Goal: Transaction & Acquisition: Purchase product/service

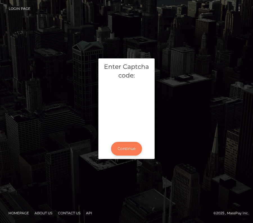
click at [126, 150] on button "Continue" at bounding box center [126, 149] width 31 height 14
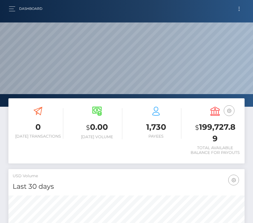
click at [238, 8] on button "Toggle navigation" at bounding box center [238, 9] width 10 height 8
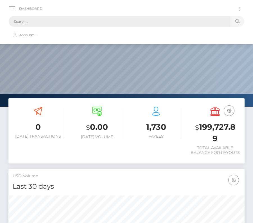
click at [127, 20] on input "text" at bounding box center [119, 21] width 221 height 11
paste input "2216032"
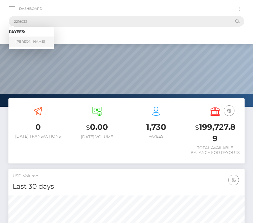
type input "2216032"
click at [40, 45] on link "Jordan Moreira" at bounding box center [31, 41] width 45 height 10
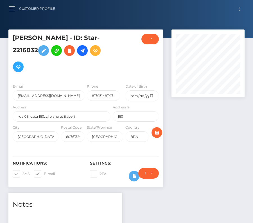
scroll to position [67, 73]
click at [152, 95] on input "date" at bounding box center [141, 95] width 33 height 11
click at [151, 94] on input "1990-09-21" at bounding box center [141, 95] width 33 height 11
type input "1990-12-21"
click at [22, 171] on span at bounding box center [22, 173] width 0 height 4
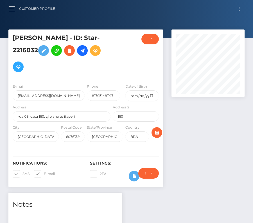
click at [22, 171] on input "SMS" at bounding box center [24, 172] width 4 height 4
checkbox input "false"
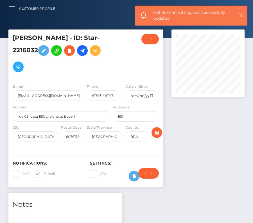
click at [44, 173] on span at bounding box center [44, 173] width 0 height 4
click at [44, 173] on input "E-mail" at bounding box center [46, 172] width 4 height 4
checkbox input "false"
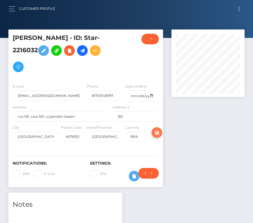
click at [158, 130] on icon "submit" at bounding box center [156, 132] width 7 height 7
click at [82, 50] on icon at bounding box center [82, 50] width 7 height 7
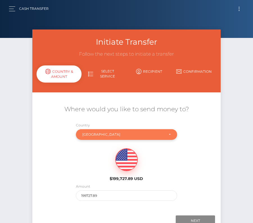
click at [96, 132] on div "[GEOGRAPHIC_DATA]" at bounding box center [126, 134] width 101 height 11
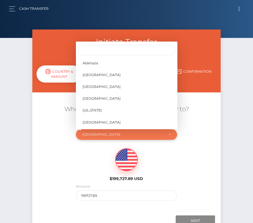
scroll to position [270, 0]
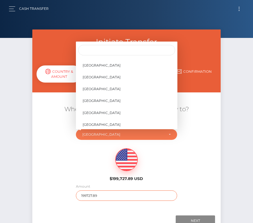
click at [90, 195] on input "199727.89" at bounding box center [126, 195] width 101 height 10
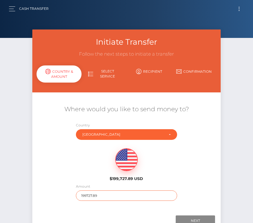
click at [90, 195] on input "199727.89" at bounding box center [126, 195] width 101 height 10
type input "90"
click at [183, 188] on div "Where would you like to send money to? Country Abkhazia Afghanistan Albania Alg…" at bounding box center [126, 152] width 188 height 101
click at [152, 140] on div "Country Abkhazia Afghanistan Albania Algeria American Samoa Andorra Angola Angu…" at bounding box center [127, 132] width 110 height 20
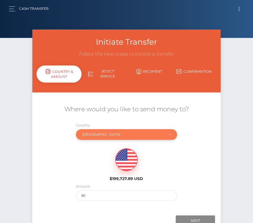
click at [152, 135] on div "Brazil" at bounding box center [123, 134] width 82 height 4
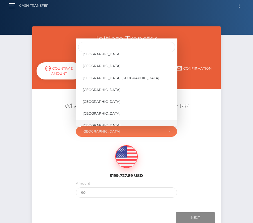
scroll to position [2689, 0]
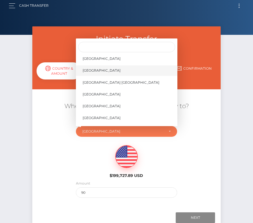
click at [106, 70] on link "United States" at bounding box center [126, 70] width 101 height 10
select select "USA"
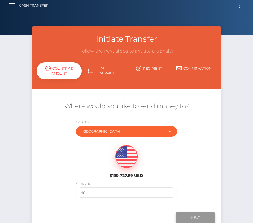
click at [189, 217] on input "Next" at bounding box center [194, 217] width 39 height 11
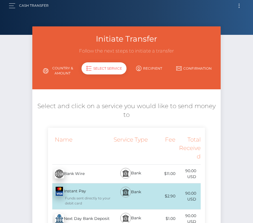
click at [79, 211] on div "Next Day Bank Deposit - USD" at bounding box center [79, 219] width 63 height 16
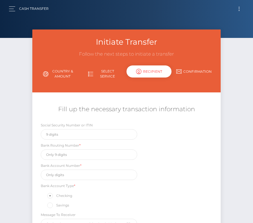
scroll to position [0, 0]
click at [63, 154] on input "text" at bounding box center [89, 154] width 96 height 10
paste input "026073150"
type input "026073150"
click at [71, 171] on input "text" at bounding box center [89, 174] width 96 height 10
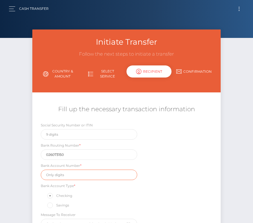
paste input "8314420660"
type input "8314420660"
click at [180, 190] on div "Social Security Number or ITIN Bank Routing Number * 026073150 Bank Account Num…" at bounding box center [126, 177] width 188 height 110
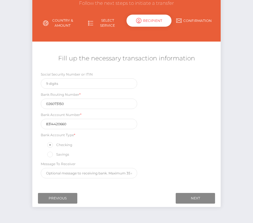
scroll to position [66, 0]
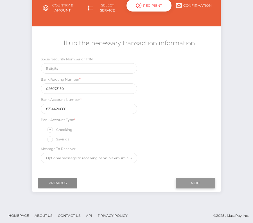
click at [185, 180] on input "Next" at bounding box center [194, 183] width 39 height 11
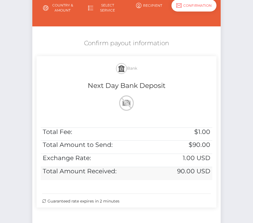
scroll to position [114, 0]
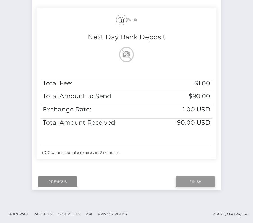
click at [201, 180] on input "Finish" at bounding box center [194, 181] width 39 height 11
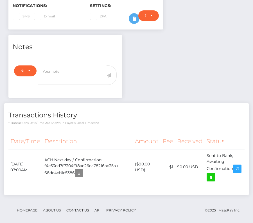
scroll to position [158, 0]
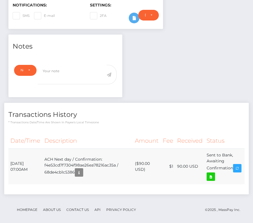
drag, startPoint x: 9, startPoint y: 157, endPoint x: 237, endPoint y: 168, distance: 227.6
click at [237, 168] on tr "[DATE] 07:00AM ACH Next day / Confirmation: f4e53cd7f7304f98ae26ea78216ac35a / …" at bounding box center [126, 166] width 236 height 36
copy table "Date/Time Description Amount Fee Received Status"
click at [214, 173] on icon at bounding box center [210, 176] width 7 height 7
click at [0, 0] on div "Jordan Moreira - ID: Star-2216032 CLOSED ACTIVE E-mail" at bounding box center [126, 49] width 253 height 356
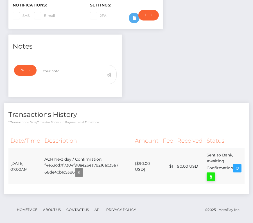
click at [214, 173] on icon at bounding box center [210, 176] width 7 height 7
click at [0, 0] on div "Jordan Moreira - ID: Star-2216032 CLOSED ACTIVE E-mail" at bounding box center [126, 49] width 253 height 356
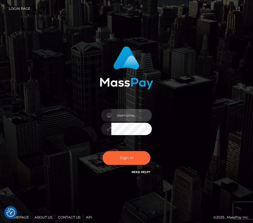
click at [119, 113] on input "text" at bounding box center [131, 115] width 40 height 13
type input "mz@starcling.com"
click at [134, 113] on input "mz@starcling.com" at bounding box center [131, 115] width 40 height 13
drag, startPoint x: 117, startPoint y: 115, endPoint x: 160, endPoint y: 114, distance: 42.9
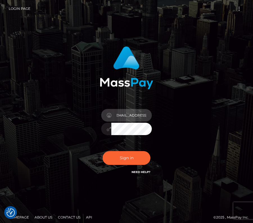
click at [160, 114] on div "mz@starcling.com Sign in" at bounding box center [126, 110] width 88 height 137
click at [95, 127] on div "Sign in" at bounding box center [126, 110] width 88 height 137
click at [115, 121] on input "text" at bounding box center [131, 115] width 40 height 13
type input "kateo"
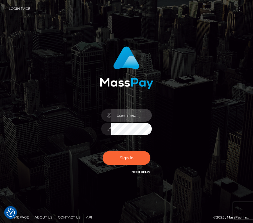
click at [128, 118] on input "text" at bounding box center [131, 115] width 40 height 13
type input "kateo"
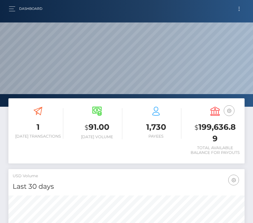
scroll to position [99, 114]
click at [11, 10] on button "button" at bounding box center [14, 9] width 10 height 8
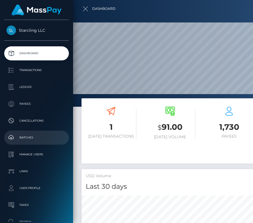
click at [28, 136] on p "Batches" at bounding box center [36, 137] width 60 height 8
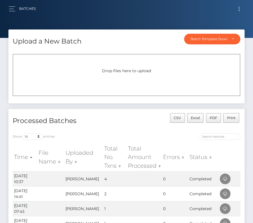
click at [239, 10] on span "Toggle navigation" at bounding box center [238, 10] width 1 height 1
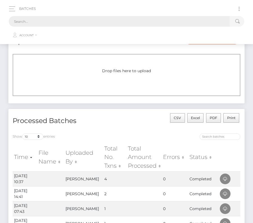
click at [160, 22] on input "text" at bounding box center [119, 21] width 221 height 11
paste input "707761"
type input "707761"
click at [57, 42] on nav "Batches 707761 Loading... Loading..." at bounding box center [126, 22] width 253 height 44
click at [33, 19] on input "707761" at bounding box center [119, 21] width 221 height 11
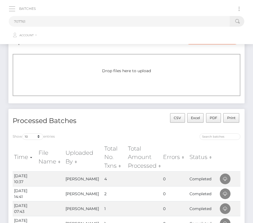
click at [10, 9] on span "button" at bounding box center [12, 9] width 6 height 0
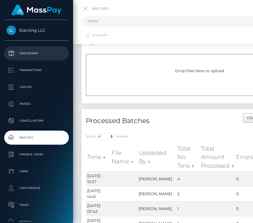
click at [23, 54] on p "Dashboard" at bounding box center [36, 53] width 60 height 8
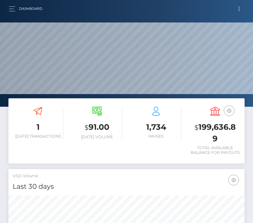
scroll to position [99, 114]
click at [235, 8] on button "Toggle navigation" at bounding box center [238, 9] width 10 height 8
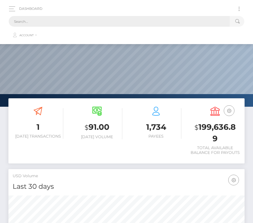
click at [112, 18] on input "text" at bounding box center [119, 21] width 221 height 11
paste input "707761"
type input "707761"
click at [237, 9] on button "Toggle navigation" at bounding box center [238, 9] width 10 height 8
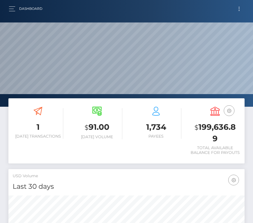
click at [238, 8] on span "Toggle navigation" at bounding box center [238, 8] width 1 height 1
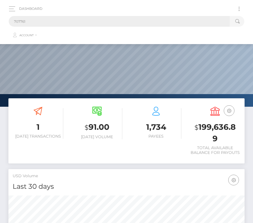
click at [81, 20] on input "707761" at bounding box center [119, 21] width 221 height 11
drag, startPoint x: 31, startPoint y: 20, endPoint x: 1, endPoint y: 19, distance: 30.0
click at [1, 20] on nav "Dashboard 707761 Loading... Loading..." at bounding box center [126, 22] width 253 height 44
click at [10, 9] on span "button" at bounding box center [12, 9] width 6 height 0
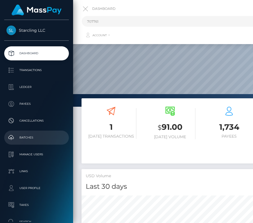
click at [23, 134] on p "Batches" at bounding box center [36, 137] width 60 height 8
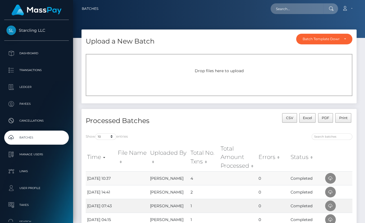
click at [193, 177] on td "4" at bounding box center [204, 178] width 30 height 14
click at [289, 8] on input "text" at bounding box center [296, 8] width 53 height 11
paste input "707761"
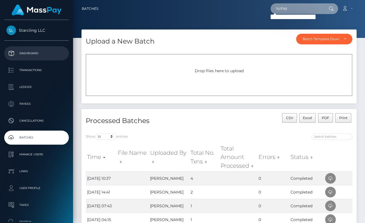
type input "707761"
click at [21, 54] on p "Dashboard" at bounding box center [36, 53] width 60 height 8
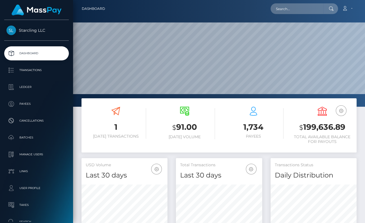
scroll to position [99, 86]
click at [281, 6] on input "text" at bounding box center [296, 8] width 53 height 11
paste input "51225"
type input "51225"
click at [33, 52] on p "Dashboard" at bounding box center [36, 53] width 60 height 8
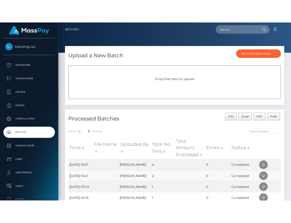
scroll to position [35, 0]
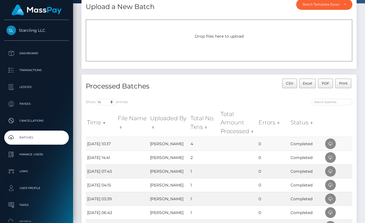
click at [159, 145] on td "[PERSON_NAME]" at bounding box center [168, 144] width 40 height 14
click at [327, 142] on icon at bounding box center [330, 143] width 7 height 7
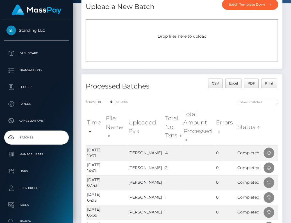
scroll to position [0, 0]
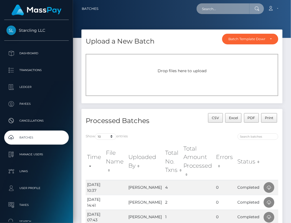
click at [227, 11] on input "text" at bounding box center [222, 8] width 53 height 11
paste input "707761"
type input "707761"
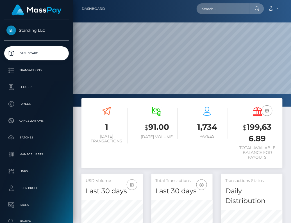
scroll to position [109, 61]
click at [212, 7] on input "text" at bounding box center [222, 8] width 53 height 11
paste input "707761"
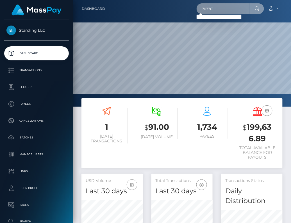
drag, startPoint x: 219, startPoint y: 8, endPoint x: 195, endPoint y: 8, distance: 23.3
click at [195, 8] on div "707761 Loading... Loading... Account Edit Profile Logout" at bounding box center [195, 9] width 173 height 12
paste input "35554"
type input "35554"
click at [43, 54] on p "Dashboard" at bounding box center [36, 53] width 60 height 8
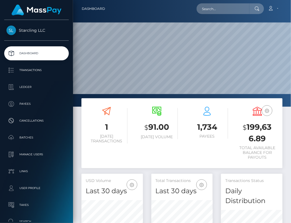
scroll to position [109, 61]
click at [206, 6] on input "text" at bounding box center [222, 8] width 53 height 11
paste input "35554"
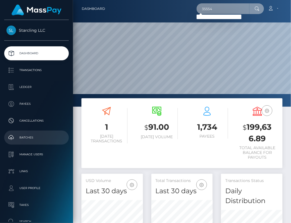
type input "35554"
click at [26, 140] on p "Batches" at bounding box center [36, 137] width 60 height 8
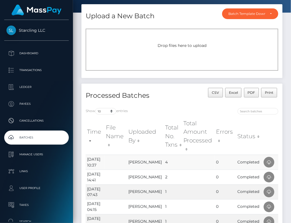
scroll to position [29, 0]
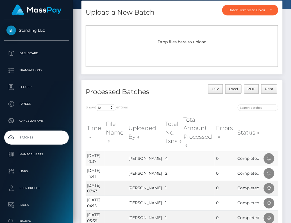
click at [143, 161] on td "Ekaterina Okoshkina" at bounding box center [145, 158] width 37 height 15
click at [102, 158] on td "2nd Oct 25 10:37" at bounding box center [95, 158] width 19 height 15
click at [30, 51] on p "Dashboard" at bounding box center [36, 53] width 60 height 8
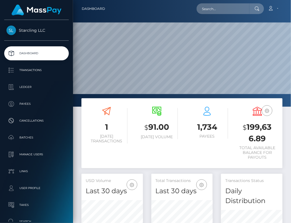
scroll to position [109, 61]
click at [224, 7] on input "text" at bounding box center [222, 8] width 53 height 11
paste input "35554"
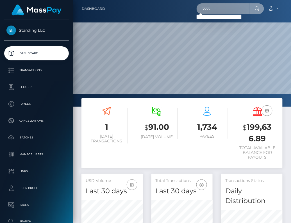
type input "3555"
click at [27, 58] on link "Dashboard" at bounding box center [36, 53] width 65 height 14
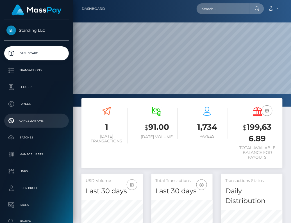
scroll to position [109, 61]
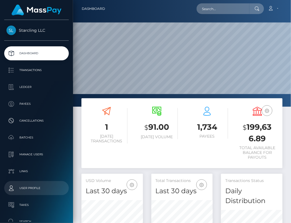
click at [29, 190] on p "User Profile" at bounding box center [36, 188] width 60 height 8
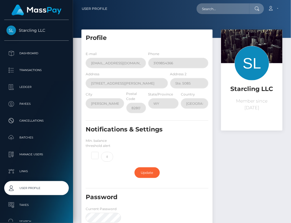
click at [43, 73] on p "Transactions" at bounding box center [36, 70] width 60 height 8
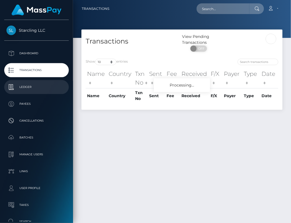
click at [40, 89] on p "Ledger" at bounding box center [36, 87] width 60 height 8
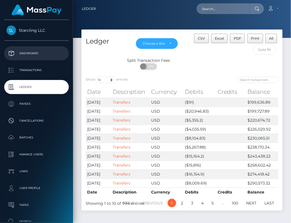
click at [33, 51] on p "Dashboard" at bounding box center [36, 53] width 60 height 8
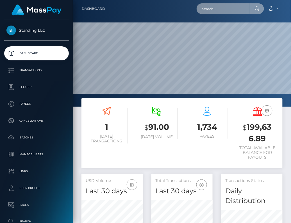
click at [218, 11] on input "text" at bounding box center [222, 8] width 53 height 11
paste input "51225"
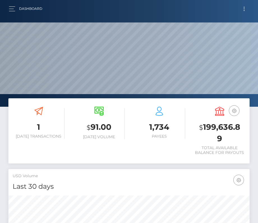
click at [246, 9] on button "Toggle navigation" at bounding box center [244, 9] width 10 height 8
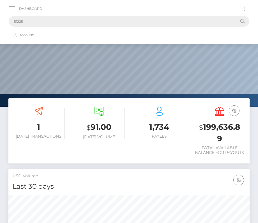
click at [63, 23] on input "51225" at bounding box center [122, 21] width 226 height 11
click at [32, 22] on input "51225" at bounding box center [122, 21] width 226 height 11
drag, startPoint x: 30, startPoint y: 22, endPoint x: 7, endPoint y: 22, distance: 23.3
click at [7, 22] on div "Dashboard 51225 Loading... Loading... Account Logout" at bounding box center [128, 22] width 249 height 38
paste input "2263096"
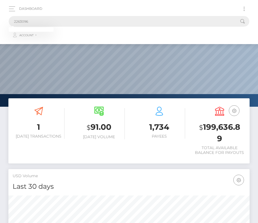
type input "2263096"
click at [6, 6] on div "Dashboard 2263096 Loading... Loading... Account" at bounding box center [128, 22] width 249 height 38
click at [13, 8] on button "button" at bounding box center [14, 9] width 10 height 8
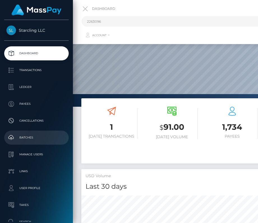
click at [25, 136] on p "Batches" at bounding box center [36, 137] width 60 height 8
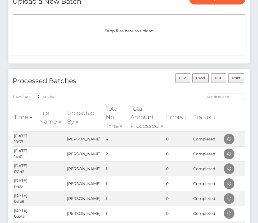
scroll to position [55, 0]
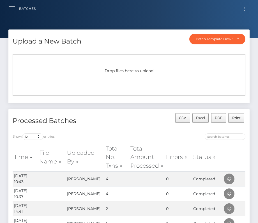
click at [13, 6] on span "button" at bounding box center [12, 6] width 6 height 0
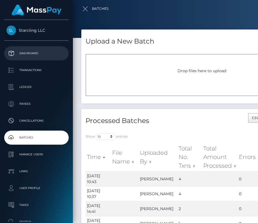
click at [25, 51] on p "Dashboard" at bounding box center [36, 53] width 60 height 8
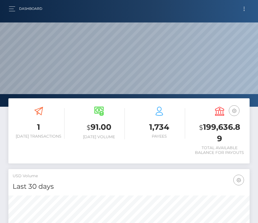
scroll to position [99, 116]
click at [244, 9] on button "Toggle navigation" at bounding box center [244, 9] width 10 height 8
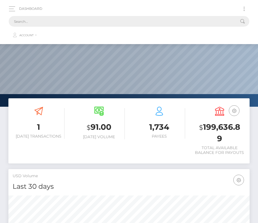
click at [173, 22] on input "text" at bounding box center [122, 21] width 226 height 11
paste input "51225"
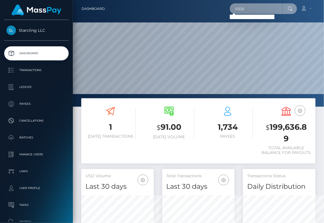
scroll to position [0, 0]
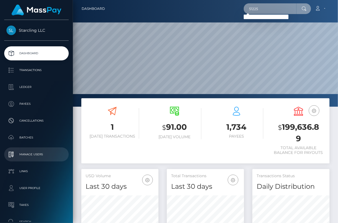
type input "51225"
click at [40, 157] on p "Manage Users" at bounding box center [36, 154] width 60 height 8
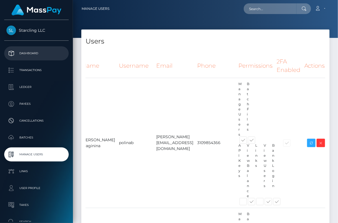
click at [25, 55] on p "Dashboard" at bounding box center [36, 53] width 60 height 8
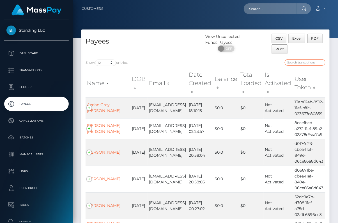
click at [311, 62] on input "search" at bounding box center [305, 62] width 41 height 6
click at [265, 12] on input "text" at bounding box center [270, 8] width 53 height 11
paste input "51225"
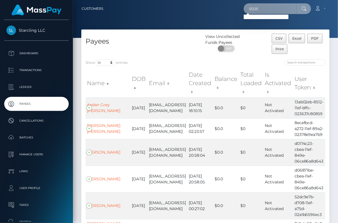
type input "51225"
click at [295, 61] on input "search" at bounding box center [305, 62] width 41 height 6
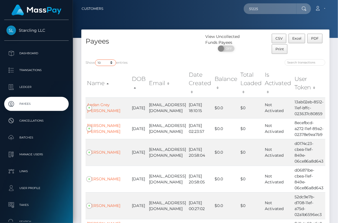
click at [113, 61] on select "10 25 50 100 250" at bounding box center [105, 62] width 21 height 6
select select "250"
click at [96, 59] on select "10 25 50 100 250" at bounding box center [105, 62] width 21 height 6
click at [301, 62] on input "search" at bounding box center [305, 62] width 41 height 6
click at [103, 80] on th "Name" at bounding box center [108, 83] width 45 height 28
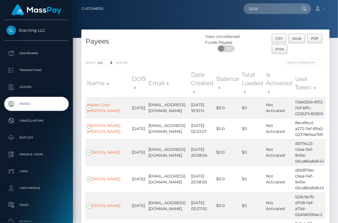
click at [102, 82] on th "Name" at bounding box center [108, 83] width 45 height 28
click at [305, 59] on input "search" at bounding box center [305, 62] width 41 height 6
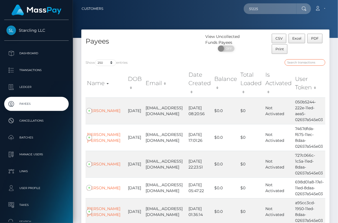
paste input "Josiah Swanson"
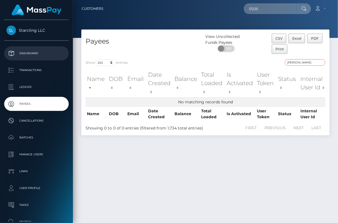
type input "Josiah Swanson"
click at [32, 50] on p "Dashboard" at bounding box center [36, 53] width 60 height 8
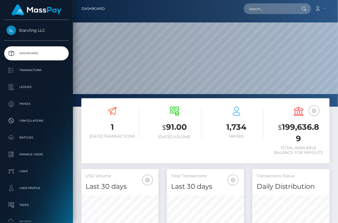
scroll to position [99, 77]
click at [264, 8] on input "text" at bounding box center [270, 8] width 53 height 11
paste input "[PERSON_NAME]"
drag, startPoint x: 282, startPoint y: 9, endPoint x: 227, endPoint y: 9, distance: 55.3
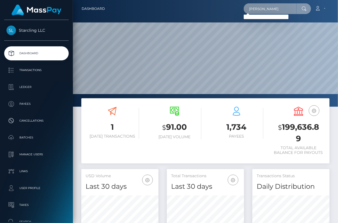
click at [227, 9] on div "Josiah Swanson Loading... Loading... Account Edit Profile Logout" at bounding box center [219, 9] width 220 height 12
paste input "51225"
drag, startPoint x: 264, startPoint y: 9, endPoint x: 244, endPoint y: 9, distance: 19.9
click at [244, 9] on div "51225 Loading... Loading... Account Edit Profile Logout" at bounding box center [219, 9] width 220 height 12
paste input "121"
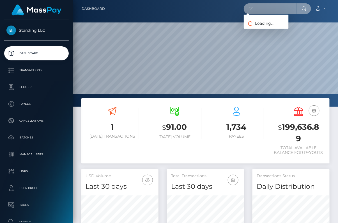
type input "121"
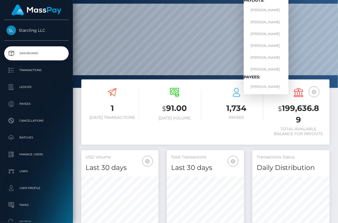
scroll to position [22, 0]
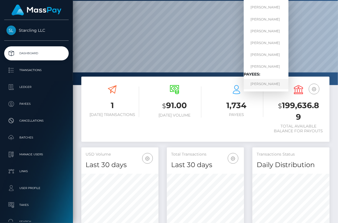
click at [269, 83] on link "[PERSON_NAME]" at bounding box center [266, 84] width 45 height 10
click at [269, 83] on div "USD Balance $ 199,636.89 Total Available Balance for Payouts" at bounding box center [299, 110] width 62 height 58
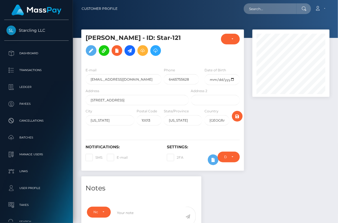
scroll to position [67, 77]
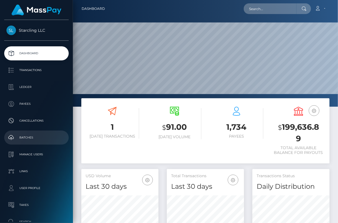
scroll to position [99, 77]
click at [26, 141] on p "Batches" at bounding box center [36, 137] width 60 height 8
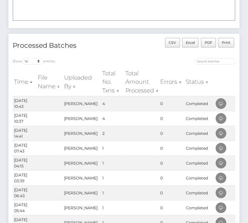
scroll to position [90, 0]
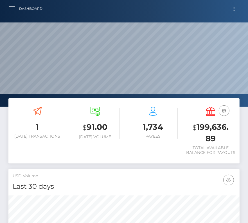
scroll to position [99, 111]
click at [11, 11] on button "button" at bounding box center [14, 9] width 10 height 8
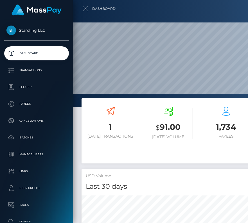
click at [86, 8] on div at bounding box center [197, 111] width 248 height 223
click at [85, 8] on div at bounding box center [197, 111] width 248 height 223
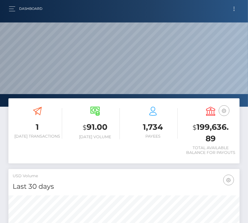
click at [231, 8] on button "Toggle navigation" at bounding box center [233, 9] width 10 height 8
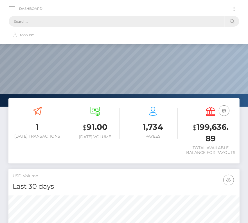
click at [193, 19] on input "text" at bounding box center [117, 21] width 216 height 11
drag, startPoint x: 38, startPoint y: 22, endPoint x: -8, endPoint y: 22, distance: 46.3
paste input "35554"
type input "35554"
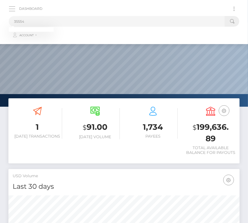
click at [9, 8] on button "button" at bounding box center [14, 9] width 10 height 8
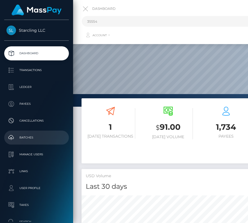
click at [27, 141] on p "Batches" at bounding box center [36, 137] width 60 height 8
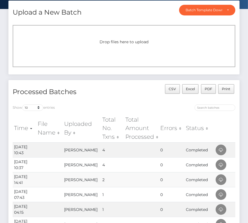
scroll to position [37, 0]
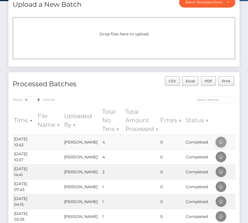
click at [221, 141] on icon at bounding box center [220, 142] width 7 height 7
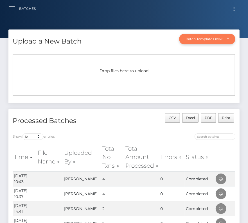
click at [207, 41] on div "Batch Template Download" at bounding box center [203, 39] width 37 height 4
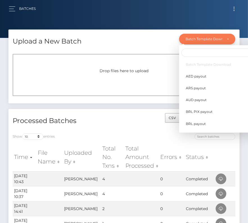
click at [216, 34] on div "Batch Template Download" at bounding box center [207, 39] width 56 height 11
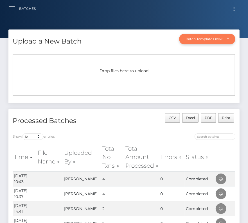
click at [235, 38] on div "Batch Template Download" at bounding box center [207, 39] width 56 height 11
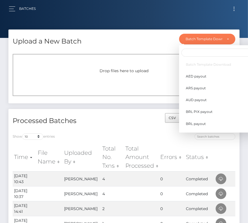
click at [217, 65] on li "Batch Template Download" at bounding box center [218, 64] width 79 height 10
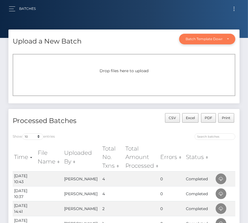
click at [214, 41] on div "Batch Template Download" at bounding box center [203, 39] width 37 height 4
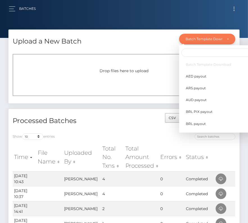
click at [214, 41] on div "Batch Template Download" at bounding box center [203, 39] width 37 height 4
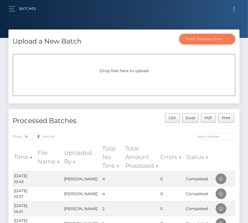
click at [209, 40] on div "Batch Template Download" at bounding box center [203, 39] width 37 height 4
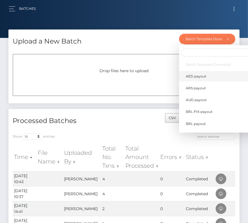
click at [192, 75] on span "AED payout" at bounding box center [195, 76] width 20 height 5
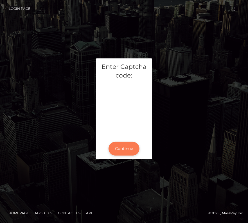
click at [126, 148] on button "Continue" at bounding box center [123, 149] width 31 height 14
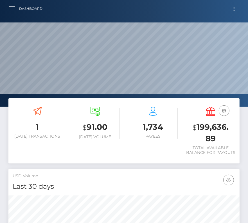
scroll to position [99, 111]
click at [233, 9] on button "Toggle navigation" at bounding box center [233, 9] width 10 height 8
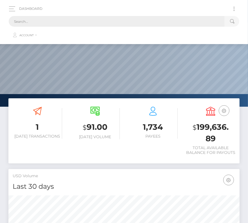
click at [110, 26] on input "text" at bounding box center [117, 21] width 216 height 11
paste input "51225"
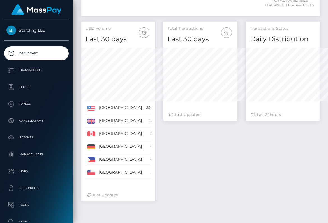
scroll to position [0, 0]
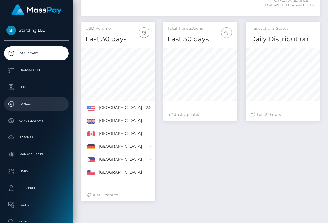
type input "51225"
click at [31, 102] on p "Payees" at bounding box center [36, 104] width 60 height 8
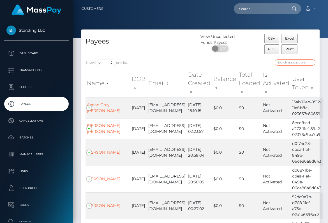
click at [300, 61] on input "search" at bounding box center [295, 62] width 41 height 6
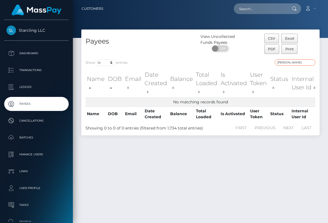
drag, startPoint x: 290, startPoint y: 61, endPoint x: 255, endPoint y: 61, distance: 34.5
click at [255, 61] on div "larry" at bounding box center [260, 63] width 111 height 8
paste input "35554"
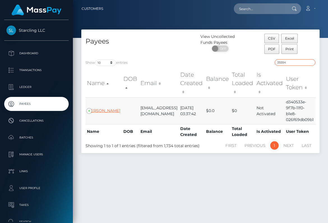
type input "35554"
click at [95, 109] on link "Larry Wheeler" at bounding box center [103, 110] width 33 height 5
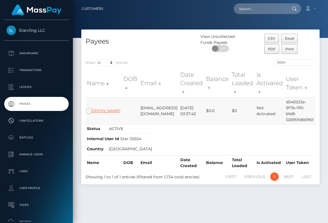
click at [95, 109] on link "Larry Wheeler" at bounding box center [103, 110] width 33 height 5
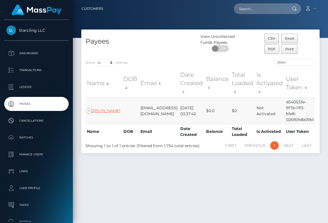
click at [95, 109] on link "Larry Wheeler" at bounding box center [103, 110] width 33 height 5
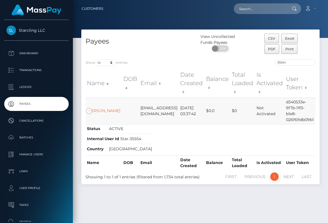
click at [156, 107] on td "freelancer+35554@crossmail.support" at bounding box center [159, 110] width 40 height 27
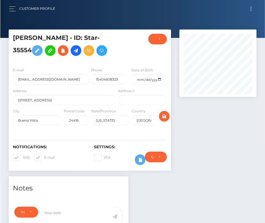
scroll to position [280553, 280543]
click at [160, 78] on input "date" at bounding box center [149, 79] width 35 height 11
type input "[DATE]"
click at [22, 156] on span at bounding box center [22, 157] width 0 height 4
click at [22, 156] on input "SMS" at bounding box center [24, 156] width 4 height 4
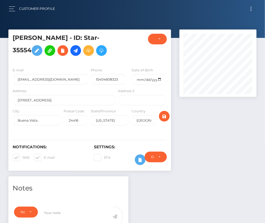
checkbox input "false"
click at [44, 156] on span at bounding box center [44, 157] width 0 height 4
click at [44, 156] on input "E-mail" at bounding box center [46, 156] width 4 height 4
checkbox input "false"
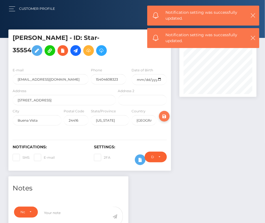
click at [165, 116] on icon "submit" at bounding box center [164, 116] width 7 height 7
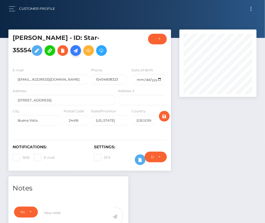
click at [72, 51] on icon at bounding box center [75, 50] width 7 height 7
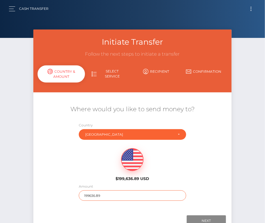
click at [96, 197] on input "199636.89" at bounding box center [132, 195] width 107 height 10
type input "150"
click at [105, 182] on div "$199,636.89 USD" at bounding box center [133, 163] width 66 height 41
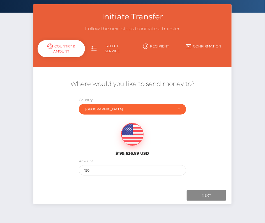
scroll to position [33, 0]
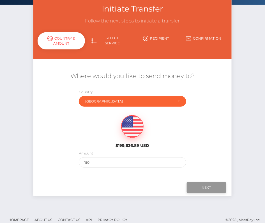
click at [201, 182] on input "Next" at bounding box center [206, 187] width 39 height 11
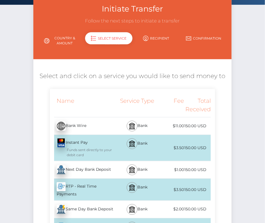
click at [100, 170] on div "Next Day Bank Deposit - USD" at bounding box center [83, 170] width 67 height 16
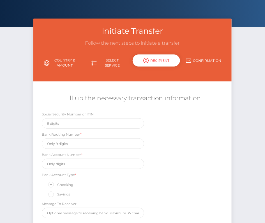
scroll to position [0, 0]
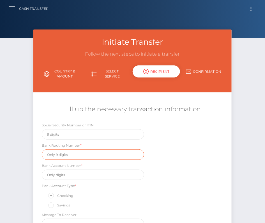
click at [61, 156] on input "text" at bounding box center [93, 154] width 102 height 10
paste input "051402550"
type input "051402550"
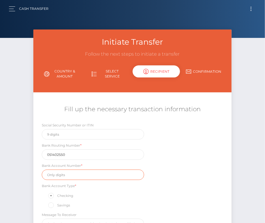
click at [68, 177] on input "text" at bounding box center [93, 174] width 102 height 10
paste input "1100130791"
type input "1100130791"
click at [154, 188] on div "Social Security Number or ITIN Bank Routing Number * [US_BANK_ROUTING_MICR] Ban…" at bounding box center [132, 177] width 199 height 110
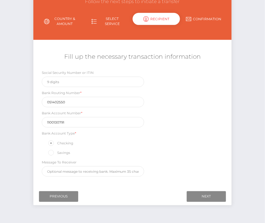
scroll to position [66, 0]
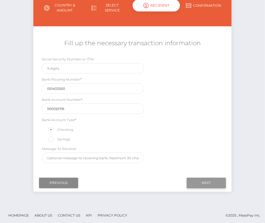
click at [214, 182] on input "Next" at bounding box center [206, 183] width 39 height 11
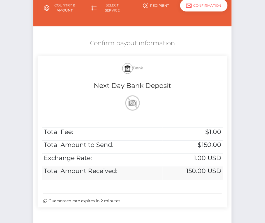
scroll to position [114, 0]
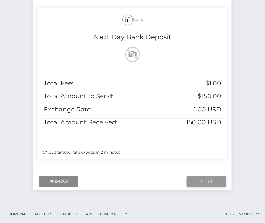
click at [210, 184] on input "Finish" at bounding box center [206, 181] width 39 height 11
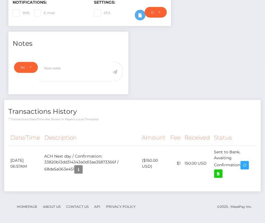
scroll to position [67, 77]
drag, startPoint x: 11, startPoint y: 159, endPoint x: 243, endPoint y: 165, distance: 232.2
click at [243, 165] on tr "[DATE] 06:57AM ACH Next day / Confirmation: 33820b13dd314343a0d13ae35873366f / …" at bounding box center [132, 164] width 248 height 36
copy tr "[DATE] 06:57AM ACH Next day / Confirmation: 33820b13dd314343a0d13ae35873366f / …"
click at [219, 173] on icon at bounding box center [218, 173] width 7 height 7
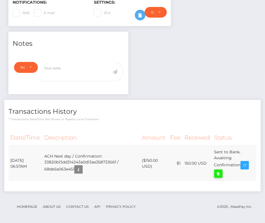
click at [0, 0] on div "[PERSON_NAME] - ID: Star-35554 CLOSED ACTIVE E-mail Phone" at bounding box center [132, 55] width 265 height 340
click at [151, 90] on div "Notes Note Type Compliance Clear Compliance General Note Type" at bounding box center [132, 114] width 257 height 165
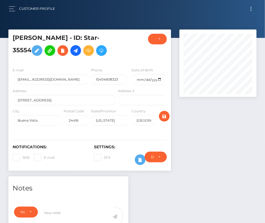
click at [251, 8] on button "Toggle navigation" at bounding box center [251, 9] width 10 height 8
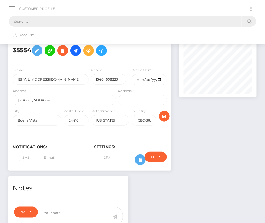
click at [147, 23] on input "text" at bounding box center [125, 21] width 233 height 11
paste input "51225"
type input "51225"
click at [15, 8] on button "button" at bounding box center [14, 9] width 10 height 8
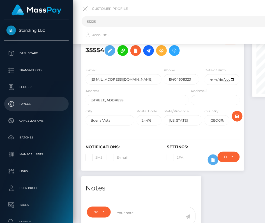
click at [28, 104] on p "Payees" at bounding box center [36, 104] width 60 height 8
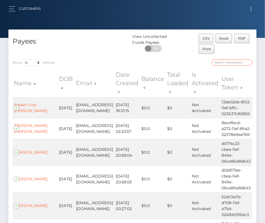
click at [232, 63] on input "search" at bounding box center [232, 62] width 41 height 6
paste input "51225"
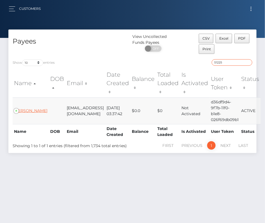
type input "51225"
click at [27, 111] on link "[PERSON_NAME]" at bounding box center [30, 110] width 33 height 5
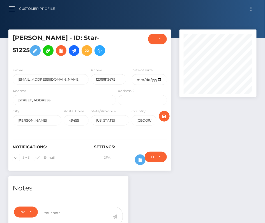
scroll to position [67, 77]
click at [22, 156] on span at bounding box center [22, 157] width 0 height 4
click at [22, 156] on input "SMS" at bounding box center [24, 156] width 4 height 4
checkbox input "false"
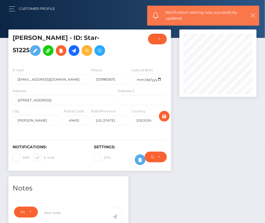
click at [44, 156] on span at bounding box center [44, 157] width 0 height 4
click at [44, 156] on input "E-mail" at bounding box center [46, 156] width 4 height 4
checkbox input "false"
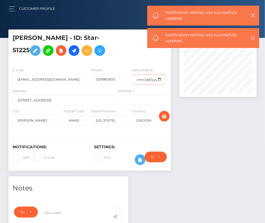
click at [160, 80] on input "date" at bounding box center [149, 79] width 35 height 11
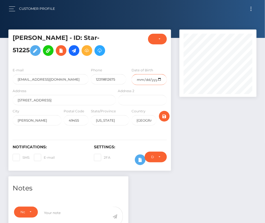
type input "1993-06-06"
click at [164, 116] on icon "submit" at bounding box center [164, 116] width 7 height 7
click at [250, 7] on button "Toggle navigation" at bounding box center [251, 9] width 10 height 8
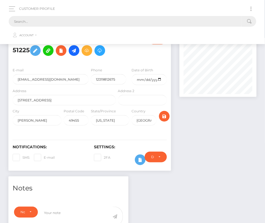
click at [127, 22] on input "text" at bounding box center [125, 21] width 233 height 11
paste input "2263096"
type input "2263096"
click at [12, 9] on span "button" at bounding box center [12, 9] width 6 height 0
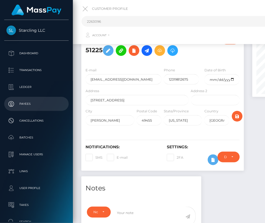
click at [29, 106] on p "Payees" at bounding box center [36, 104] width 60 height 8
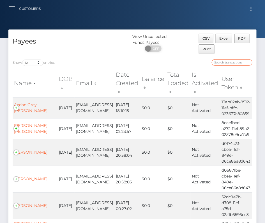
click at [241, 63] on input "search" at bounding box center [232, 62] width 41 height 6
paste input "2263096"
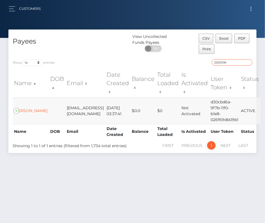
type input "2263096"
click at [24, 109] on td "[PERSON_NAME]" at bounding box center [31, 110] width 36 height 27
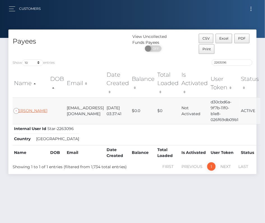
click at [21, 108] on link "Belle Harris" at bounding box center [30, 110] width 33 height 5
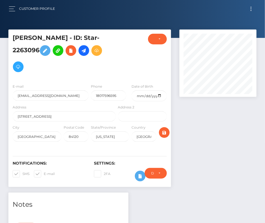
scroll to position [67, 77]
click at [22, 171] on span at bounding box center [22, 173] width 0 height 4
click at [22, 170] on input "SMS" at bounding box center [24, 172] width 4 height 4
checkbox input "false"
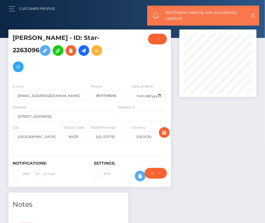
click at [44, 171] on span at bounding box center [44, 173] width 0 height 4
click at [44, 170] on input "E-mail" at bounding box center [46, 172] width 4 height 4
checkbox input "false"
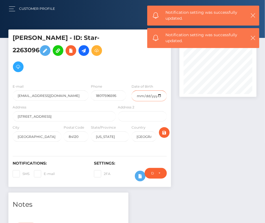
click at [160, 90] on input "date" at bounding box center [149, 95] width 35 height 11
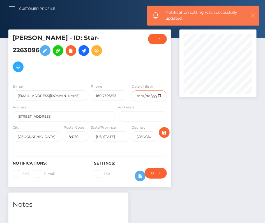
type input "[DATE]"
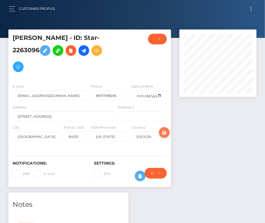
click at [167, 129] on icon "submit" at bounding box center [164, 132] width 7 height 7
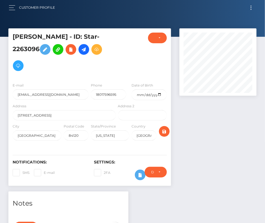
scroll to position [67, 77]
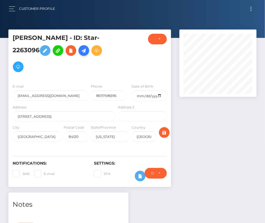
click at [81, 48] on icon at bounding box center [84, 50] width 7 height 7
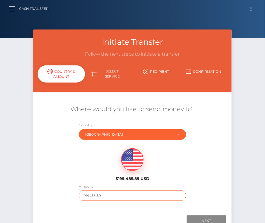
click at [99, 192] on input "199485.89" at bounding box center [132, 195] width 107 height 10
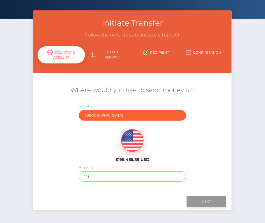
type input "145"
click at [207, 199] on input "Next" at bounding box center [206, 201] width 39 height 11
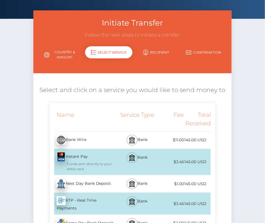
click at [84, 183] on div "Next Day Bank Deposit - USD" at bounding box center [83, 184] width 67 height 16
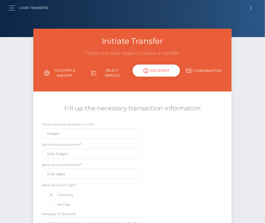
scroll to position [0, 0]
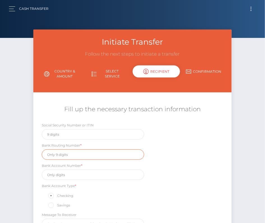
click at [62, 154] on input "text" at bounding box center [93, 154] width 102 height 10
paste input "324377516"
type input "324377516"
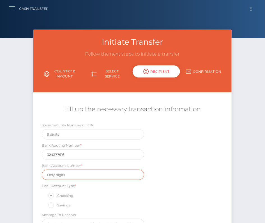
click at [63, 173] on input "text" at bounding box center [93, 174] width 102 height 10
paste input "27254010"
type input "27254010"
click at [138, 201] on div "Savings" at bounding box center [93, 204] width 102 height 7
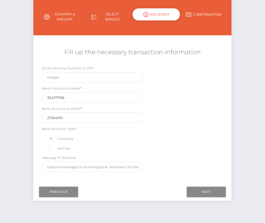
scroll to position [66, 0]
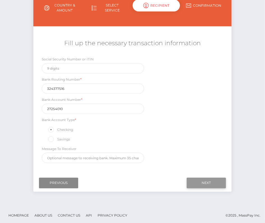
click at [207, 179] on input "Next" at bounding box center [206, 183] width 39 height 11
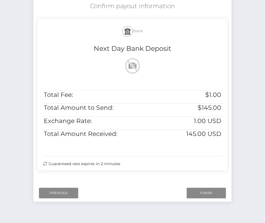
scroll to position [109, 0]
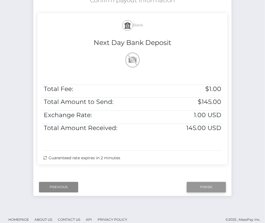
click at [209, 189] on input "Finish" at bounding box center [206, 187] width 39 height 11
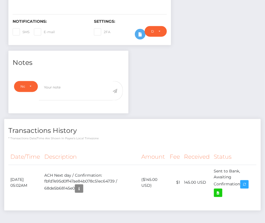
scroll to position [145, 0]
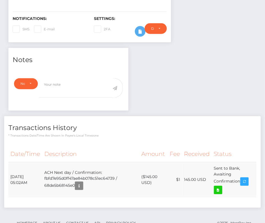
click at [154, 162] on td "($145.00 USD)" at bounding box center [153, 180] width 28 height 36
drag, startPoint x: 10, startPoint y: 157, endPoint x: 242, endPoint y: 166, distance: 232.0
click at [242, 166] on tr "[DATE] 05:02AM ACH Next day / Confirmation: fbfd7e95d0ff47ae84b078c51ec64739 / …" at bounding box center [132, 180] width 248 height 36
copy tr "[DATE] 05:02AM ACH Next day / Confirmation: fbfd7e95d0ff47ae84b078c51ec64739 / …"
click at [221, 187] on icon at bounding box center [218, 190] width 7 height 7
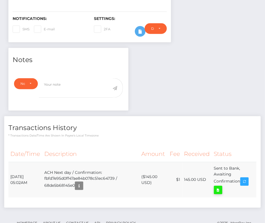
click at [0, 0] on div "Belle Harris - ID: Star-2263096 CLOSED ACTIVE E-mail City" at bounding box center [132, 63] width 265 height 356
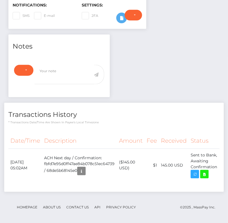
scroll to position [0, 0]
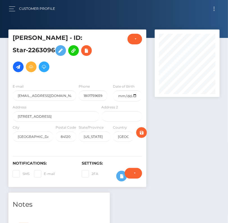
click at [214, 10] on span "Toggle navigation" at bounding box center [214, 10] width 1 height 1
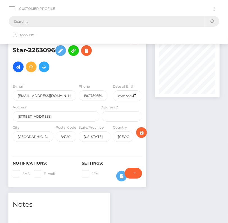
click at [95, 24] on input "text" at bounding box center [107, 21] width 196 height 11
paste input "707761"
type input "707761"
click at [13, 7] on button "button" at bounding box center [14, 9] width 10 height 8
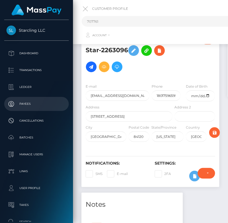
click at [32, 104] on p "Payees" at bounding box center [36, 104] width 60 height 8
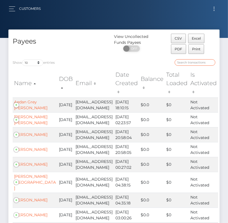
click at [186, 65] on input "search" at bounding box center [195, 62] width 41 height 6
paste input "707761"
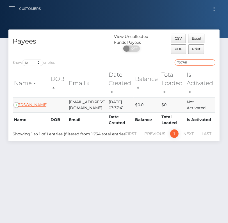
type input "707761"
click at [23, 102] on link "[PERSON_NAME]" at bounding box center [30, 104] width 33 height 5
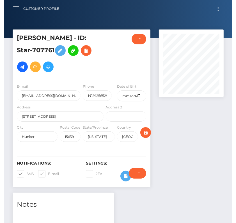
scroll to position [67, 65]
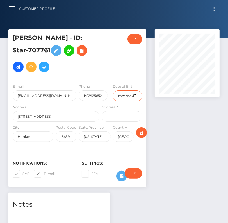
click at [135, 95] on input "date" at bounding box center [127, 95] width 29 height 11
type input "[DATE]"
click at [22, 172] on span at bounding box center [22, 173] width 0 height 4
click at [22, 172] on input "SMS" at bounding box center [24, 172] width 4 height 4
checkbox input "false"
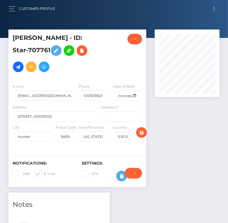
click at [44, 171] on span at bounding box center [44, 173] width 0 height 4
click at [44, 171] on input "E-mail" at bounding box center [46, 172] width 4 height 4
checkbox input "false"
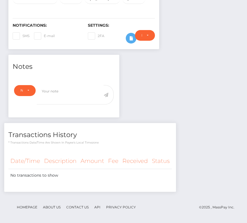
scroll to position [0, 0]
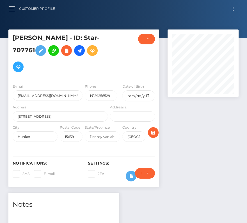
scroll to position [67, 71]
type input "Pennsylvaniahttps://[DOMAIN_NAME][URL]"
click at [151, 93] on input "date" at bounding box center [138, 95] width 32 height 11
click at [146, 93] on input "date" at bounding box center [138, 95] width 32 height 11
type input "[DATE]"
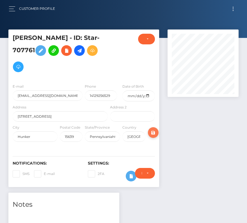
click at [152, 130] on icon "submit" at bounding box center [153, 132] width 7 height 7
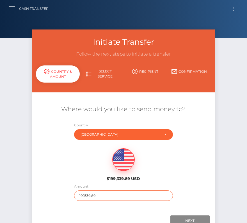
click at [90, 197] on input "199339.89" at bounding box center [123, 195] width 98 height 10
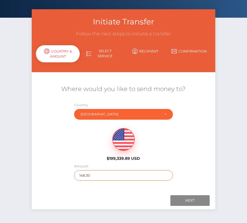
scroll to position [23, 0]
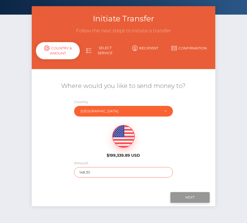
type input "148.30"
click at [188, 199] on input "Next" at bounding box center [189, 197] width 39 height 11
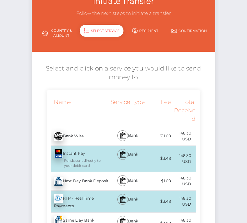
scroll to position [47, 0]
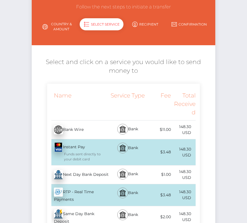
click at [75, 177] on div "Next Day Bank Deposit - USD" at bounding box center [78, 175] width 62 height 16
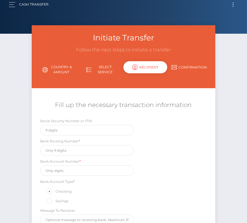
scroll to position [0, 0]
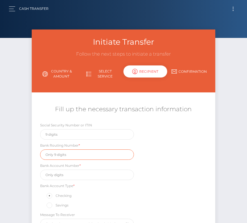
click at [67, 156] on input "text" at bounding box center [87, 154] width 94 height 10
paste input "043318092"
paste input "97993819"
type input "04331809297993819"
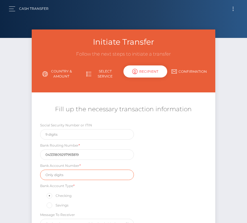
click at [58, 173] on input "text" at bounding box center [87, 174] width 94 height 10
paste input "97993819"
type input "97993819"
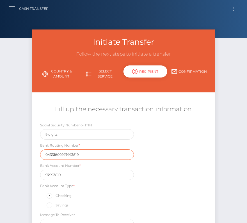
drag, startPoint x: 83, startPoint y: 154, endPoint x: 26, endPoint y: 154, distance: 57.2
click at [26, 154] on div "Initiate Transfer Follow the next steps to initiate a transfer Country & Amount…" at bounding box center [123, 150] width 247 height 242
paste input "text"
type input "043318092"
click at [121, 183] on div "Bank Account Type * Checking Savings" at bounding box center [87, 196] width 94 height 26
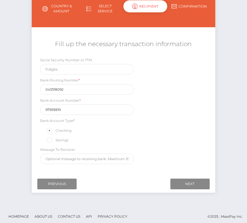
scroll to position [66, 0]
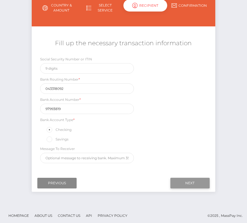
click at [184, 180] on input "Next" at bounding box center [189, 183] width 39 height 11
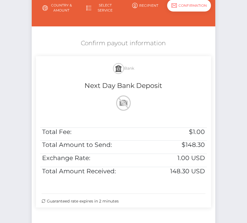
scroll to position [96, 0]
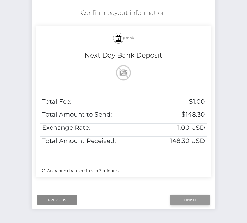
click at [190, 196] on input "Finish" at bounding box center [189, 199] width 39 height 11
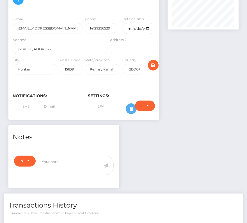
scroll to position [158, 0]
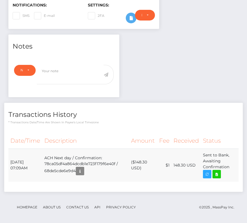
drag, startPoint x: 11, startPoint y: 160, endPoint x: 233, endPoint y: 166, distance: 221.8
click at [233, 166] on tr "[DATE] 07:09AM ACH Next day / Confirmation: 78ca05df4a864dcdb1e723f179f6e40f / …" at bounding box center [123, 164] width 230 height 33
copy tr "[DATE] 07:09AM ACH Next day / Confirmation: 78ca05df4a864dcdb1e723f179f6e40f / …"
click at [159, 79] on div "Notes Note Type Compliance Clear Compliance General Note Type" at bounding box center [123, 116] width 239 height 163
click at [51, 141] on th "Description" at bounding box center [85, 140] width 87 height 15
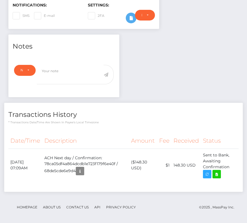
click at [160, 91] on div "Notes Note Type Compliance Clear Compliance General Note Type" at bounding box center [123, 116] width 239 height 163
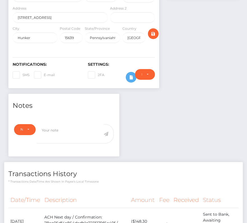
scroll to position [0, 0]
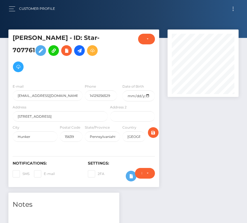
click at [63, 75] on h5 "[PERSON_NAME] - ID: Star-707761" at bounding box center [59, 54] width 92 height 41
click at [71, 25] on div at bounding box center [123, 19] width 247 height 38
click at [57, 72] on h5 "[PERSON_NAME] - ID: Star-707761" at bounding box center [59, 54] width 92 height 41
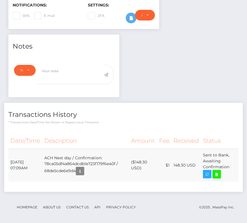
click at [217, 173] on icon at bounding box center [216, 174] width 7 height 7
click at [0, 0] on div "[PERSON_NAME] - ID: Star-707761 CLOSED ACTIVE City" at bounding box center [123, 48] width 247 height 354
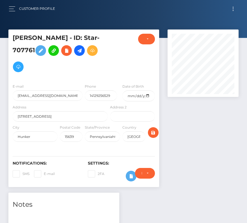
click at [233, 8] on button "Toggle navigation" at bounding box center [233, 9] width 10 height 8
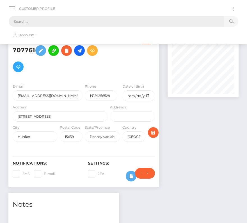
click at [142, 23] on input "text" at bounding box center [116, 21] width 215 height 11
paste input "95668"
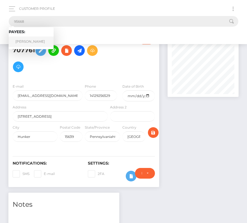
type input "95668"
click at [26, 41] on link "DARION DONDRAY WADE" at bounding box center [31, 41] width 45 height 10
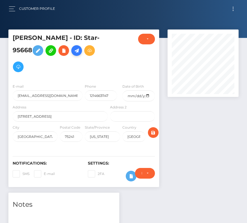
click at [73, 54] on icon at bounding box center [76, 50] width 7 height 7
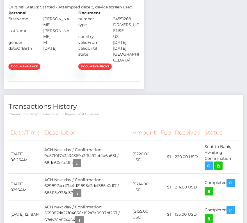
scroll to position [368, 0]
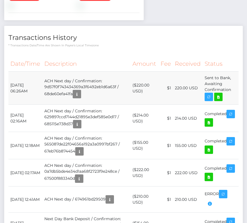
drag, startPoint x: 10, startPoint y: 124, endPoint x: 235, endPoint y: 132, distance: 224.6
click at [234, 105] on tr "October 2, 2025 06:26AM ACH Next day / Confirmation: 9d57f0f743434369a3f6492eb1…" at bounding box center [123, 88] width 230 height 33
copy tr "October 2, 2025 06:26AM ACH Next day / Confirmation: 9d57f0f743434369a3f6492eb1…"
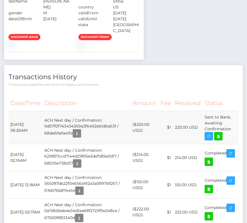
scroll to position [350, 0]
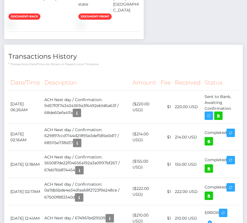
click at [146, 113] on div "Date/Time Description Amount Fee Received Status" at bounding box center [123, 170] width 239 height 198
click at [221, 119] on icon at bounding box center [218, 115] width 7 height 7
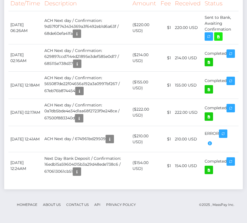
scroll to position [441, 0]
click at [145, 72] on td "($214.00 USD)" at bounding box center [144, 57] width 28 height 27
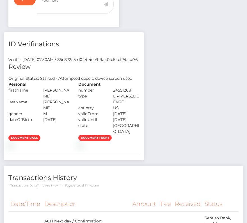
scroll to position [0, 0]
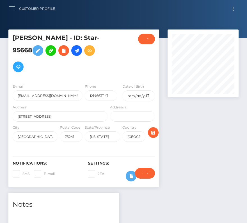
click at [11, 5] on button "button" at bounding box center [14, 9] width 10 height 8
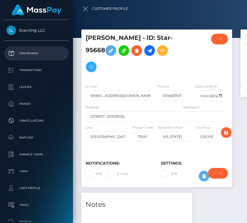
click at [22, 53] on p "Dashboard" at bounding box center [36, 53] width 60 height 8
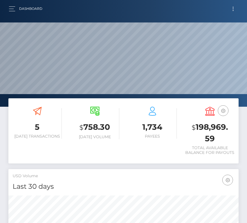
scroll to position [99, 111]
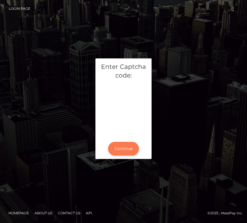
click at [122, 148] on button "Continue" at bounding box center [123, 149] width 31 height 14
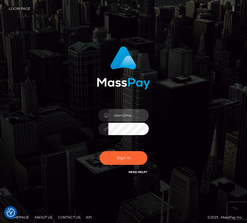
click at [123, 115] on input "text" at bounding box center [128, 115] width 40 height 13
type input "kateo"
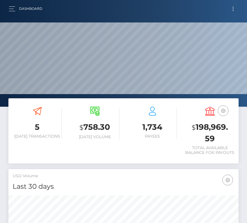
scroll to position [99, 111]
click at [233, 7] on span "Toggle navigation" at bounding box center [233, 7] width 1 height 1
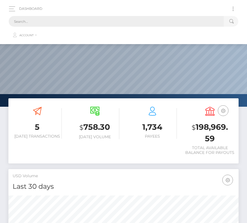
click at [161, 19] on input "text" at bounding box center [116, 21] width 215 height 11
paste input "121"
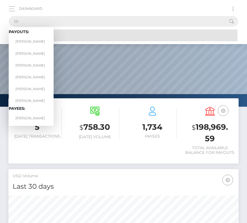
type input "121"
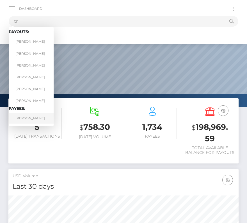
click at [40, 117] on link "[PERSON_NAME]" at bounding box center [31, 118] width 45 height 10
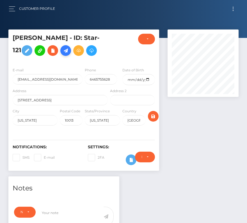
click at [62, 50] on icon at bounding box center [65, 50] width 7 height 7
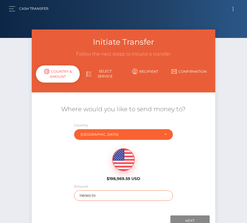
click at [84, 196] on input "198969.59" at bounding box center [123, 195] width 98 height 10
type input "1130"
click at [74, 171] on div "$198,969.59 USD" at bounding box center [123, 163] width 183 height 41
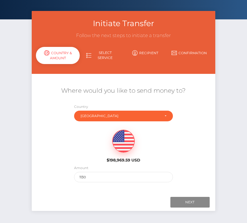
scroll to position [29, 0]
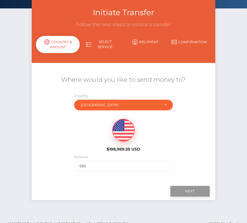
click at [199, 192] on input "Next" at bounding box center [189, 191] width 39 height 11
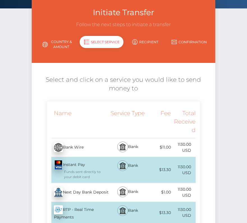
click at [84, 193] on div "Next Day Bank Deposit - USD" at bounding box center [78, 192] width 62 height 16
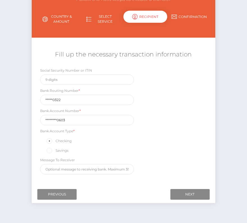
scroll to position [62, 0]
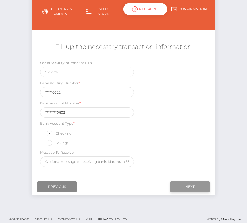
click at [187, 182] on input "Next" at bounding box center [189, 186] width 39 height 11
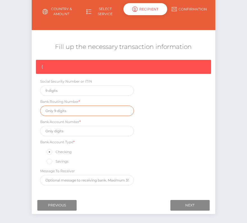
click at [59, 110] on input "text" at bounding box center [87, 111] width 94 height 10
paste input "021000322"
type input "021000322"
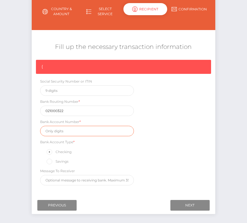
click at [65, 131] on input "text" at bounding box center [87, 131] width 94 height 10
paste input "483077170603"
type input "483077170603"
click at [145, 152] on div "{ Social Security Number or ITIN Bank Routing Number * 021000322 Bank Account N…" at bounding box center [123, 124] width 183 height 128
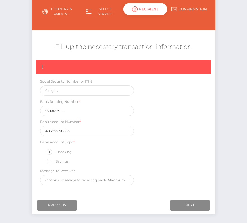
scroll to position [64, 0]
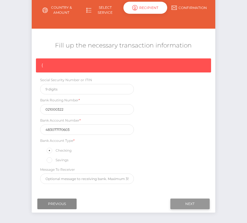
click at [195, 198] on input "Next" at bounding box center [189, 203] width 39 height 11
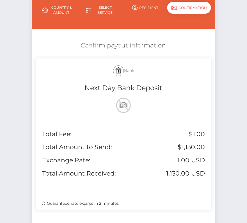
scroll to position [114, 0]
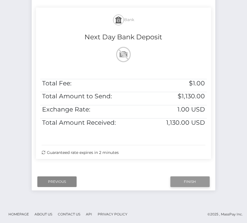
click at [191, 182] on input "Finish" at bounding box center [189, 181] width 39 height 11
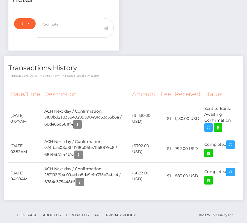
scroll to position [196, 0]
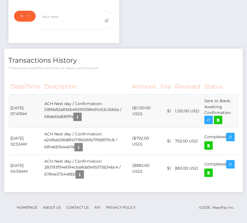
drag, startPoint x: 10, startPoint y: 105, endPoint x: 233, endPoint y: 116, distance: 223.7
click at [233, 116] on tr "October 2, 2025 07:47AM ACH Next day / Confirmation: 5189b82a835649299398491c63…" at bounding box center [123, 110] width 230 height 33
copy tbody "October 2, 2025 07:47AM ACH Next day / Confirmation: 5189b82a835649299398491c63…"
click at [219, 120] on icon at bounding box center [218, 119] width 7 height 7
click at [0, 0] on div "Yiner Zheng - ID: Star-121 CLOSED ACTIVE E-mail Phone USA" at bounding box center [123, 30] width 247 height 392
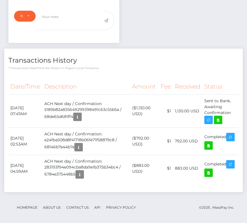
click at [111, 60] on h4 "Transactions History" at bounding box center [123, 61] width 230 height 10
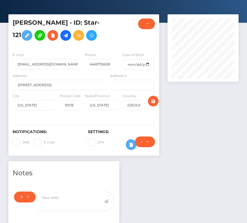
scroll to position [0, 0]
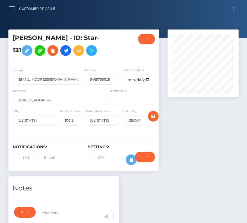
click at [234, 8] on button "Toggle navigation" at bounding box center [233, 9] width 10 height 8
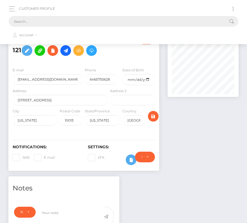
click at [153, 20] on input "text" at bounding box center [116, 21] width 215 height 11
paste input "50544"
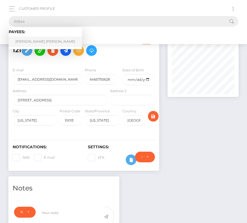
type input "50544"
click at [24, 42] on link "Edward Paul Barria Flores" at bounding box center [45, 41] width 73 height 10
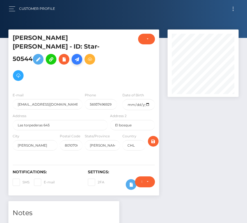
click at [72, 64] on link at bounding box center [77, 59] width 11 height 11
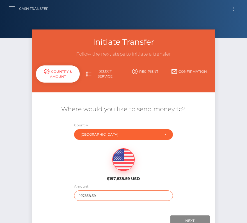
click at [85, 192] on input "197838.59" at bounding box center [123, 195] width 98 height 10
type input "334"
click at [65, 180] on div "$197,838.59 USD" at bounding box center [123, 163] width 183 height 41
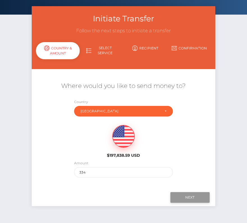
click at [193, 195] on input "Next" at bounding box center [189, 197] width 39 height 11
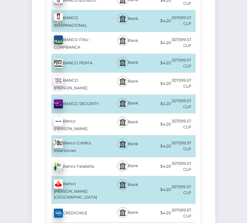
scroll to position [378, 0]
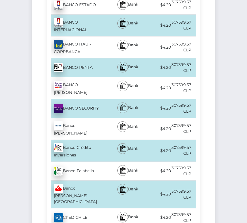
click at [81, 140] on div "Banco Crédito Inversiones - CLP" at bounding box center [78, 151] width 62 height 22
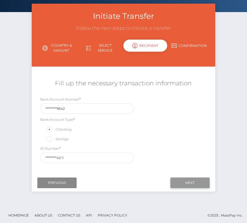
scroll to position [27, 0]
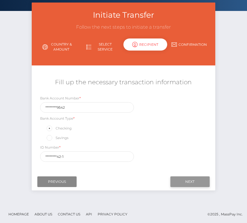
click at [192, 182] on input "Next" at bounding box center [189, 181] width 39 height 11
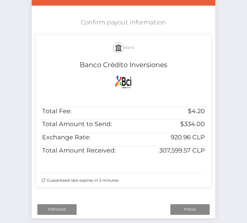
scroll to position [88, 0]
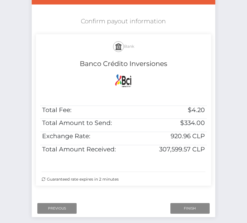
drag, startPoint x: 76, startPoint y: 18, endPoint x: 212, endPoint y: 165, distance: 199.4
click at [212, 165] on div "Confirm payout information Bank Banco Crédito Inversiones Total Fee: $4.20 Tota…" at bounding box center [123, 102] width 183 height 177
copy div "Confirm payout information Bank Banco Crédito Inversiones Total Fee: $4.20 Tota…"
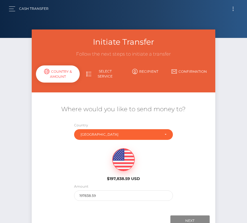
scroll to position [39, 0]
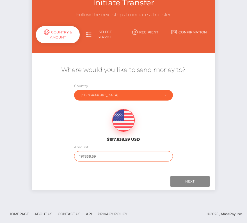
click at [88, 158] on input "197838.59" at bounding box center [123, 156] width 98 height 10
type input "334"
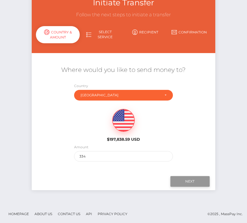
click at [197, 180] on input "Next" at bounding box center [189, 181] width 39 height 11
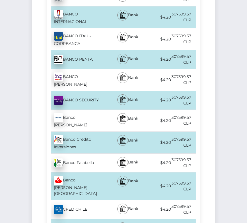
scroll to position [381, 0]
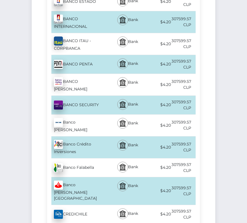
click at [69, 136] on div "Banco Crédito Inversiones - CLP" at bounding box center [78, 147] width 62 height 22
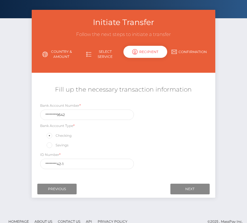
scroll to position [21, 0]
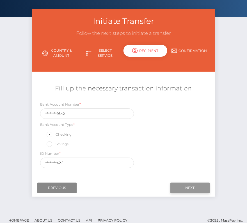
click at [188, 186] on input "Next" at bounding box center [189, 187] width 39 height 11
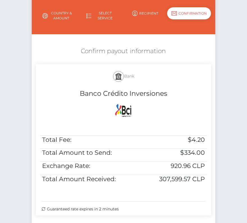
scroll to position [66, 0]
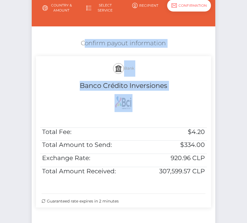
drag, startPoint x: 74, startPoint y: 39, endPoint x: 208, endPoint y: 177, distance: 192.1
click at [208, 177] on div "Confirm payout information Bank Banco Crédito Inversiones Total Fee: $4.20 Tota…" at bounding box center [123, 124] width 183 height 177
copy div "Confirm payout information Bank Banco Crédito Inversiones"
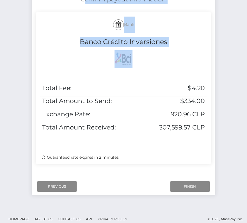
scroll to position [114, 0]
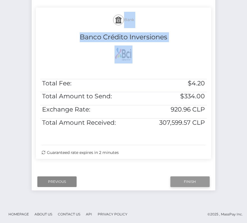
click at [185, 180] on input "Finish" at bounding box center [189, 181] width 39 height 11
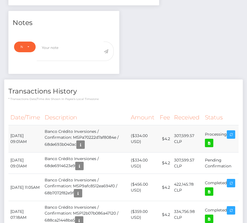
scroll to position [192, 0]
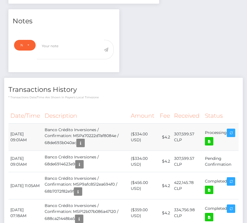
drag, startPoint x: 9, startPoint y: 120, endPoint x: 235, endPoint y: 127, distance: 225.7
click at [235, 127] on tr "October 2, 2025 09:01AM Banco Crédito Inversiones / Confirmation: MSPa70222d7af…" at bounding box center [123, 136] width 230 height 27
copy tbody "October 2, 2025 09:01AM Banco Crédito Inversiones / Confirmation: MSPa70222d7af…"
click at [212, 138] on icon at bounding box center [209, 141] width 7 height 7
click at [0, 0] on div "Edward Paul Barria Flores - ID: Star-50544 CLOSED ACTIVE" at bounding box center [123, 204] width 247 height 732
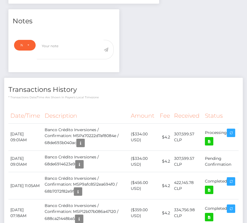
click at [90, 85] on h4 "Transactions History" at bounding box center [123, 90] width 230 height 10
click at [212, 138] on icon at bounding box center [209, 141] width 7 height 7
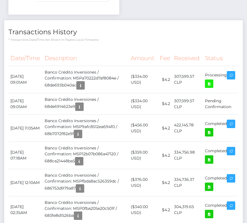
scroll to position [0, 0]
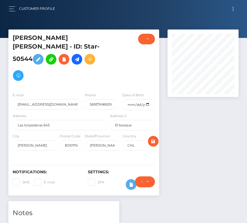
click at [41, 185] on div "Notifications: SMS E-mail Settings: 2FA" at bounding box center [83, 176] width 151 height 40
click at [233, 7] on button "Toggle navigation" at bounding box center [233, 9] width 10 height 8
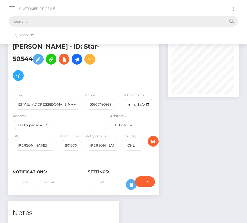
click at [144, 22] on input "text" at bounding box center [116, 21] width 215 height 11
paste input "13540"
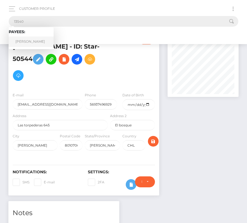
type input "13540"
click at [35, 38] on link "Nam-Khoi Nguyen" at bounding box center [31, 41] width 45 height 10
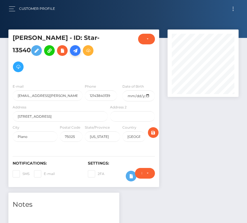
click at [79, 53] on icon at bounding box center [75, 50] width 7 height 7
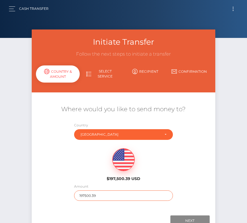
click at [91, 195] on input "197500.39" at bounding box center [123, 195] width 98 height 10
type input "348"
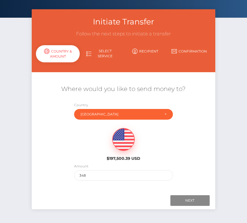
scroll to position [29, 0]
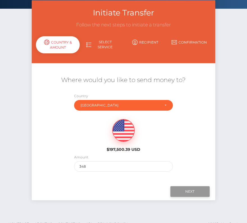
click at [185, 189] on input "Next" at bounding box center [189, 191] width 39 height 11
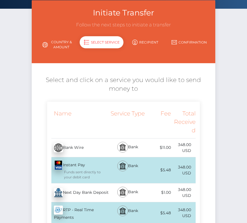
click at [83, 193] on div "Next Day Bank Deposit - USD" at bounding box center [78, 193] width 62 height 16
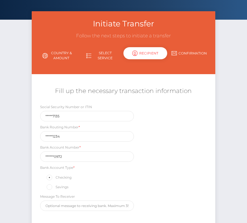
scroll to position [28, 0]
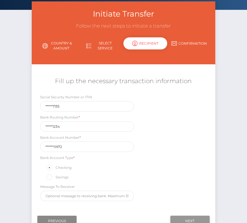
click at [193, 216] on input "Next" at bounding box center [189, 221] width 39 height 11
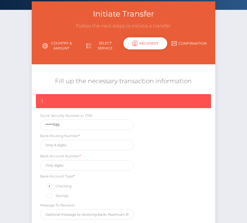
scroll to position [84, 0]
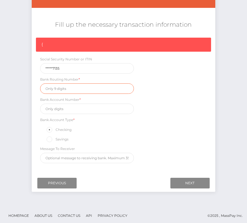
click at [53, 86] on input "text" at bounding box center [87, 88] width 94 height 10
paste input "111901234"
type input "111901234"
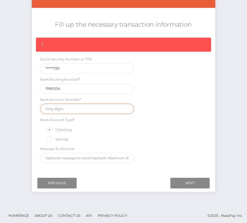
click at [72, 107] on input "text" at bounding box center [87, 109] width 94 height 10
paste input "2810000972"
type input "2810000972"
click at [174, 138] on div "{ Social Security Number or ITIN *****7135 Bank Routing Number * 111901234 Bank…" at bounding box center [123, 102] width 183 height 128
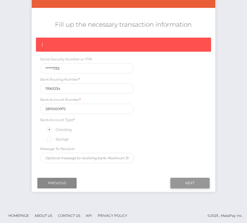
click at [182, 178] on input "Next" at bounding box center [189, 183] width 39 height 11
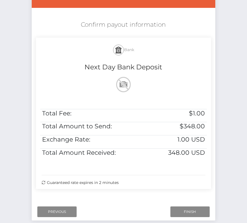
scroll to position [114, 0]
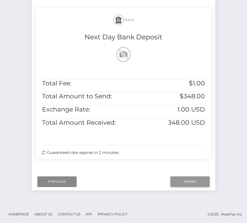
click at [184, 178] on input "Finish" at bounding box center [189, 181] width 39 height 11
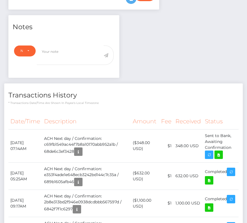
scroll to position [182, 0]
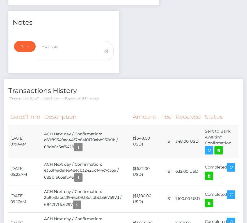
drag, startPoint x: 10, startPoint y: 136, endPoint x: 226, endPoint y: 147, distance: 216.9
click at [226, 147] on tr "[DATE] 07:14AM ACH Next day / Confirmation: c69fb1549ac44f7b8a10170abb952a1b / …" at bounding box center [123, 141] width 230 height 33
copy tbody "[DATE] 07:14AM ACH Next day / Confirmation: c69fb1549ac44f7b8a10170abb952a1b / …"
click at [220, 149] on icon at bounding box center [218, 150] width 7 height 7
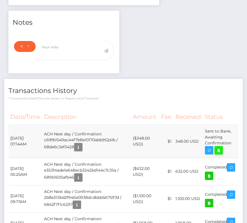
click at [0, 0] on div "Nam-Khoi Nguyen - ID: Star-13540 CLOSED ACTIVE E-mail USA" at bounding box center [123, 161] width 247 height 626
click at [80, 113] on th "Description" at bounding box center [86, 116] width 89 height 15
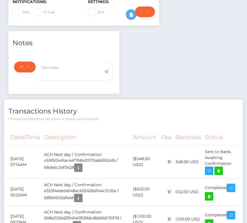
scroll to position [162, 0]
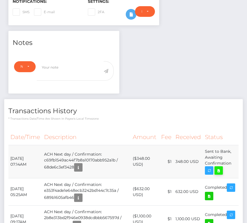
click at [218, 168] on icon at bounding box center [218, 170] width 7 height 7
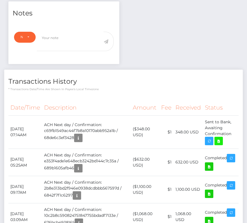
scroll to position [192, 0]
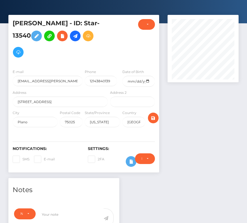
scroll to position [0, 0]
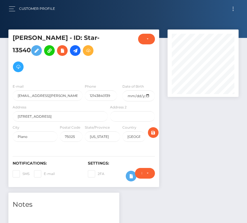
click at [232, 8] on button "Toggle navigation" at bounding box center [233, 9] width 10 height 8
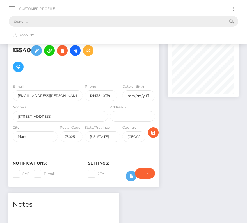
click at [119, 16] on input "text" at bounding box center [116, 21] width 215 height 11
paste input "143122"
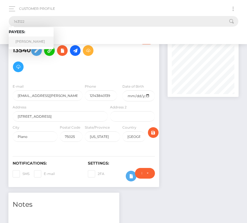
type input "143122"
click at [30, 42] on link "Anthony Patch" at bounding box center [31, 41] width 45 height 10
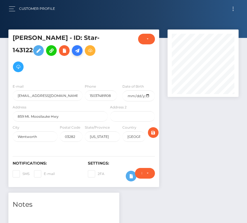
click at [81, 51] on icon at bounding box center [77, 50] width 7 height 7
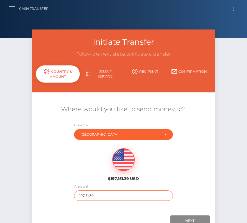
click at [98, 195] on input "197151.39" at bounding box center [123, 195] width 98 height 10
type input "727"
click at [70, 175] on div "$197,151.39 USD" at bounding box center [123, 163] width 183 height 41
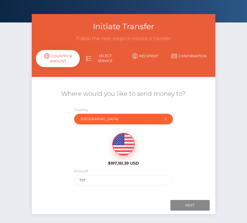
scroll to position [22, 0]
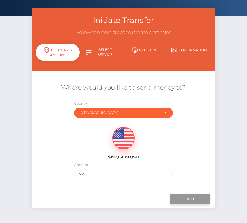
click at [196, 200] on input "Next" at bounding box center [189, 199] width 39 height 11
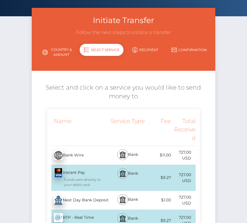
scroll to position [40, 0]
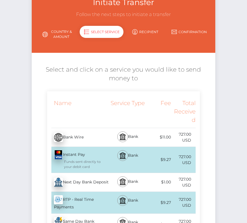
click at [81, 184] on div "Next Day Bank Deposit - USD" at bounding box center [78, 182] width 62 height 16
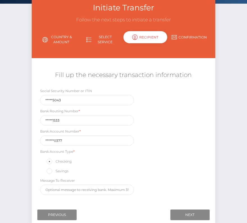
scroll to position [40, 0]
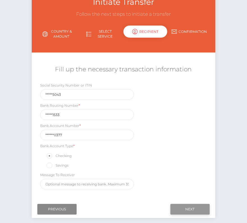
click at [193, 207] on input "Next" at bounding box center [189, 209] width 39 height 11
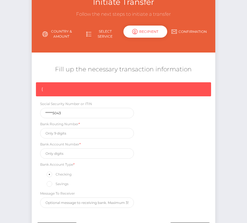
scroll to position [48, 0]
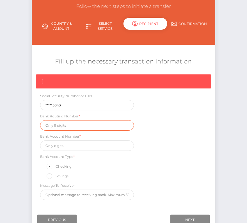
click at [63, 123] on input "text" at bounding box center [87, 125] width 94 height 10
paste input "011401533"
type input "011401533"
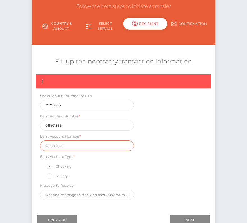
click at [80, 148] on input "text" at bounding box center [87, 145] width 94 height 10
paste input "3314330377"
type input "3314330377"
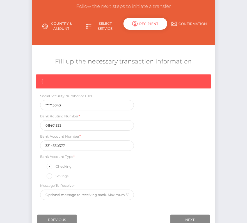
click at [159, 168] on div "{ Social Security Number or ITIN *****5043 Bank Routing Number * [US_BANK_ROUTI…" at bounding box center [123, 138] width 183 height 128
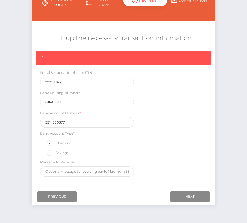
scroll to position [76, 0]
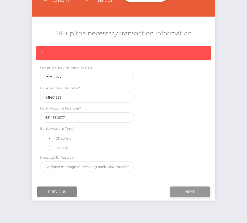
click at [189, 191] on input "Next" at bounding box center [189, 191] width 39 height 11
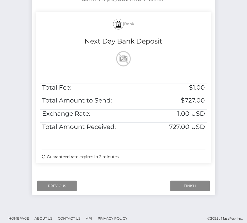
scroll to position [114, 0]
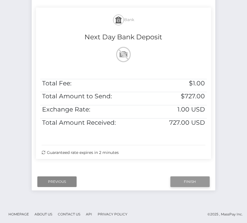
click at [196, 178] on input "Finish" at bounding box center [189, 181] width 39 height 11
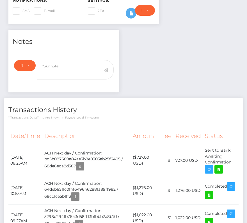
scroll to position [164, 0]
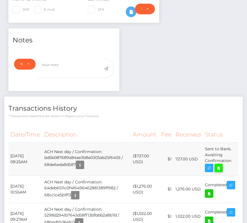
click at [223, 164] on link at bounding box center [218, 168] width 8 height 8
click at [0, 0] on div "[PERSON_NAME] - ID: Star-143122 CLOSED ACTIVE E-mail City" at bounding box center [123, 137] width 247 height 544
drag, startPoint x: 8, startPoint y: 152, endPoint x: 233, endPoint y: 159, distance: 224.3
click at [233, 159] on tr "[DATE] 08:25AM ACH Next day / Confirmation: bd5b087689a84ae3b8e0305ab25f6405 / …" at bounding box center [123, 158] width 230 height 33
copy tr "[DATE] 08:25AM ACH Next day / Confirmation: bd5b087689a84ae3b8e0305ab25f6405 / …"
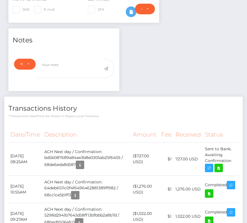
click at [187, 116] on p "* Transactions date/time are shown in payee's local timezone" at bounding box center [123, 116] width 230 height 4
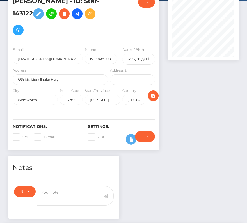
scroll to position [0, 0]
